Goal: Information Seeking & Learning: Learn about a topic

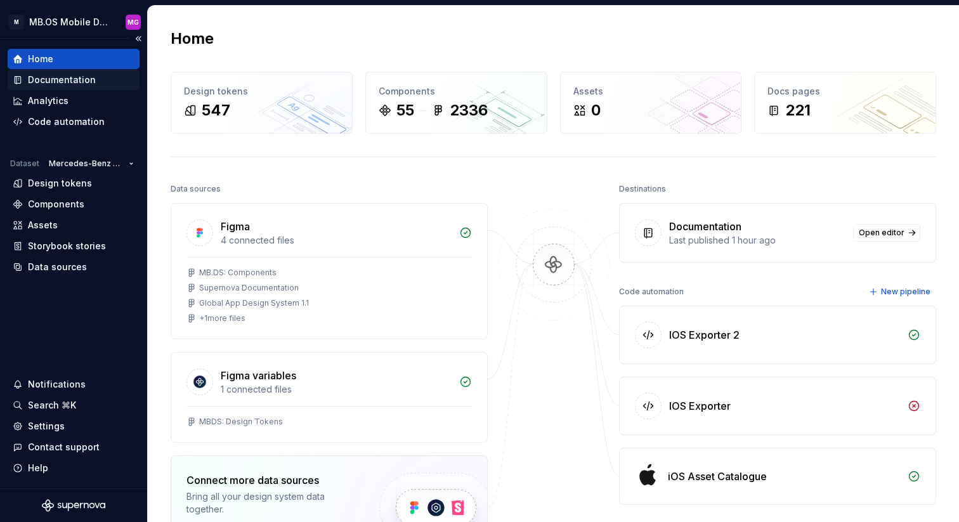
click at [58, 78] on div "Documentation" at bounding box center [62, 80] width 68 height 13
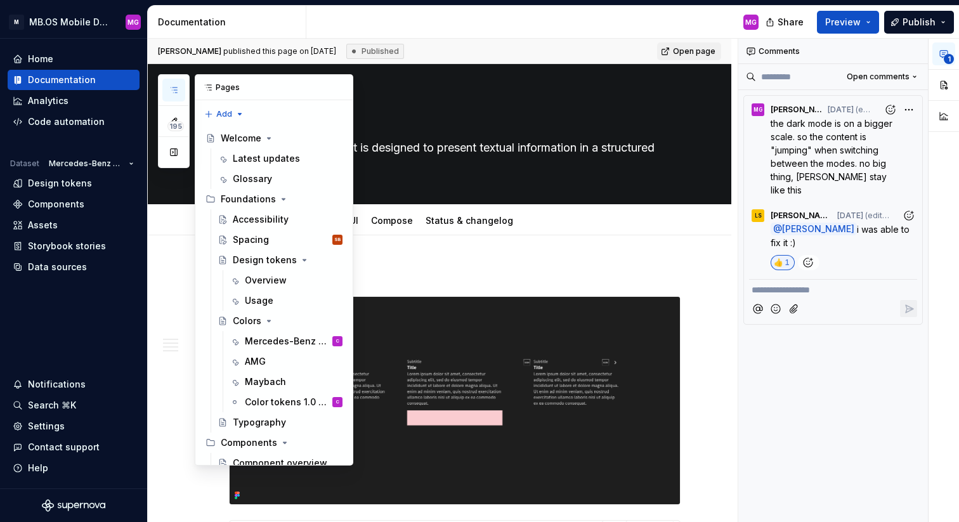
click at [175, 81] on button "button" at bounding box center [173, 90] width 23 height 23
click at [237, 141] on div "Welcome" at bounding box center [241, 138] width 41 height 13
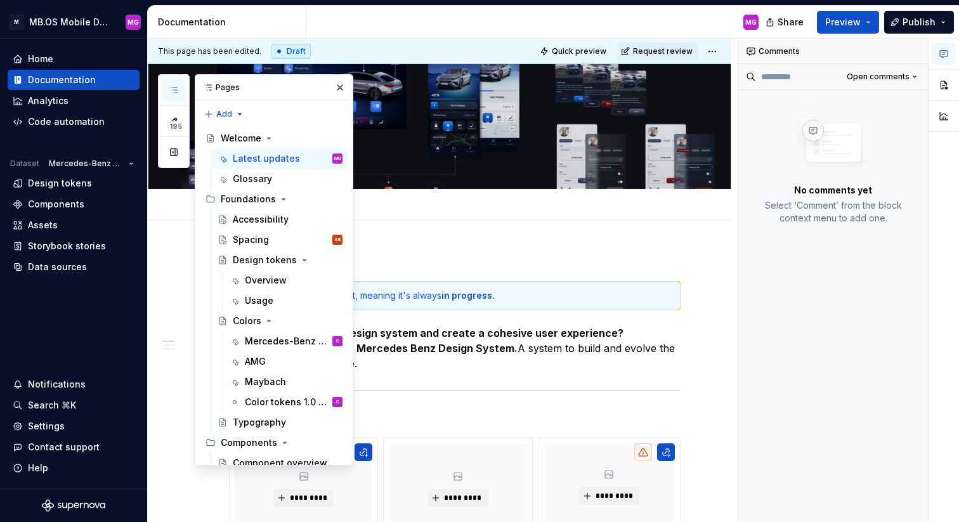
click at [270, 156] on div "Latest updates" at bounding box center [266, 158] width 67 height 13
click at [164, 289] on div "195 Pages Add Accessibility guide for tree Page tree. Navigate the tree with th…" at bounding box center [255, 269] width 195 height 391
click at [252, 181] on div "Glossary" at bounding box center [252, 179] width 39 height 13
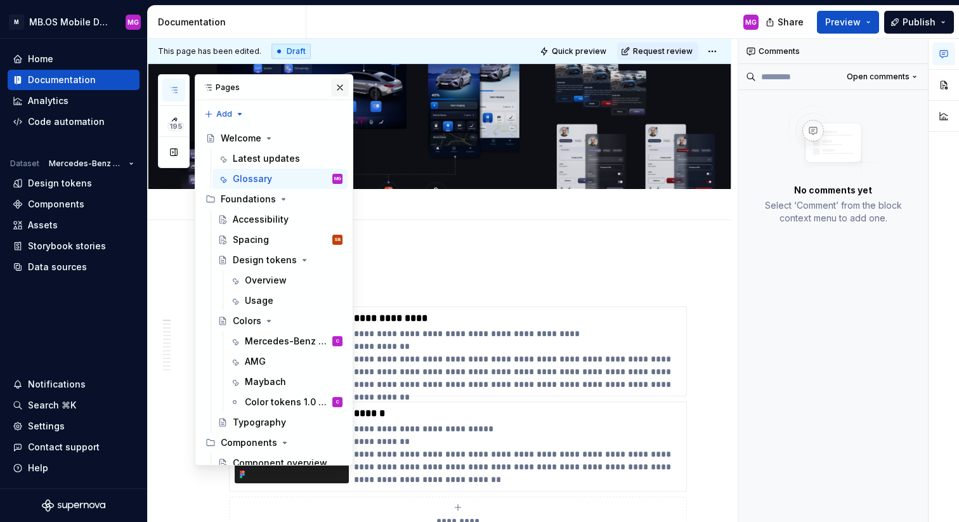
click at [339, 88] on button "button" at bounding box center [340, 88] width 18 height 18
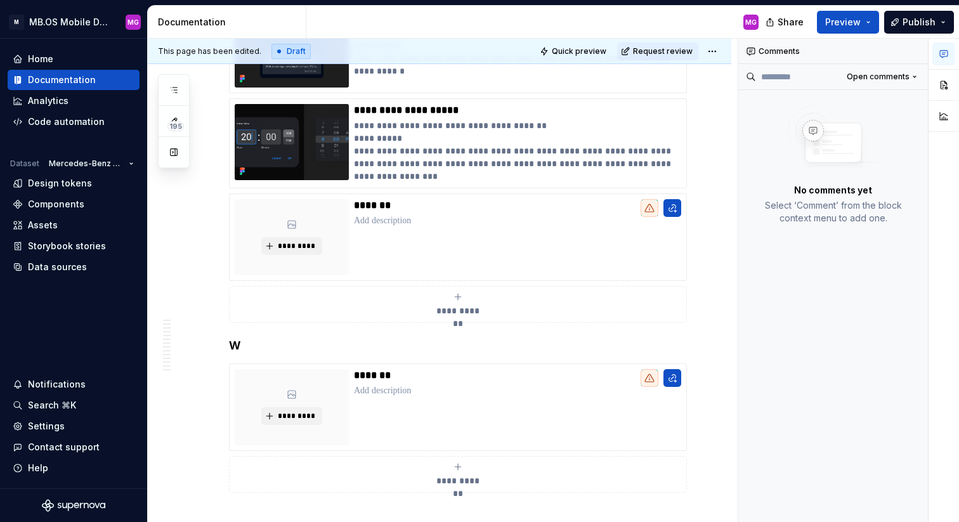
scroll to position [6196, 0]
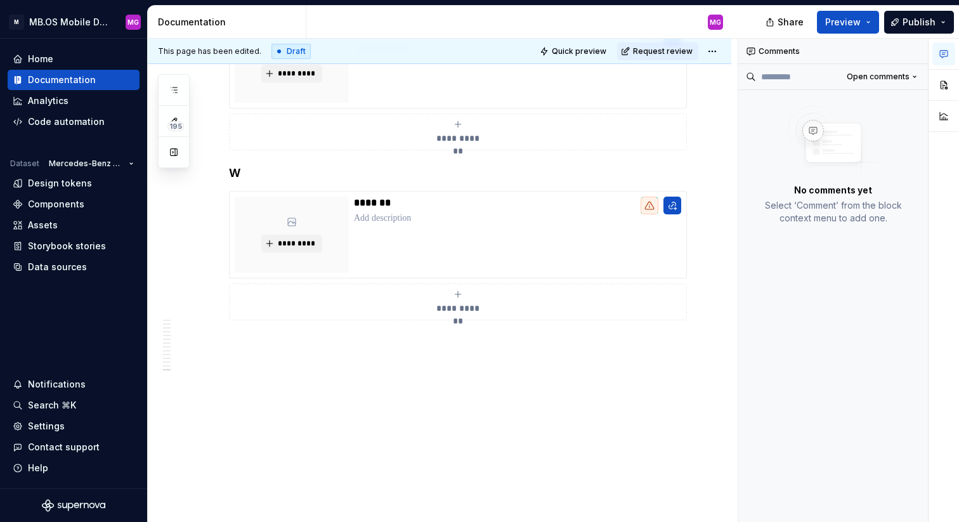
type textarea "*"
